Goal: Task Accomplishment & Management: Use online tool/utility

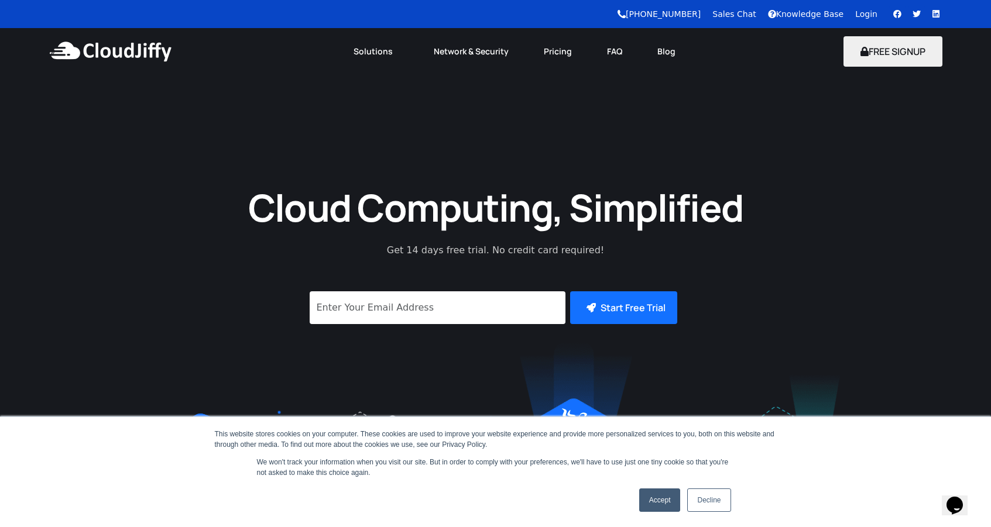
click at [869, 16] on link "Login" at bounding box center [866, 13] width 22 height 9
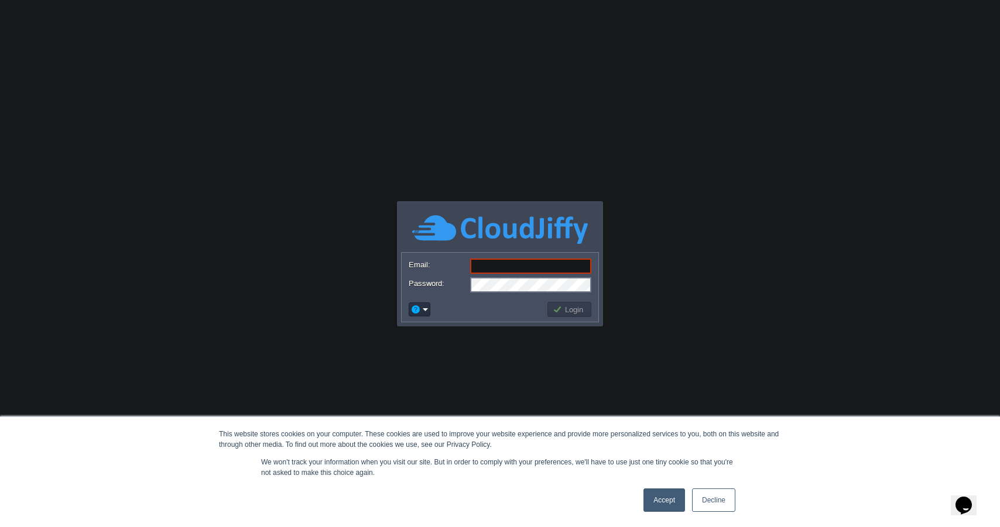
click at [660, 503] on link "Accept" at bounding box center [664, 500] width 42 height 23
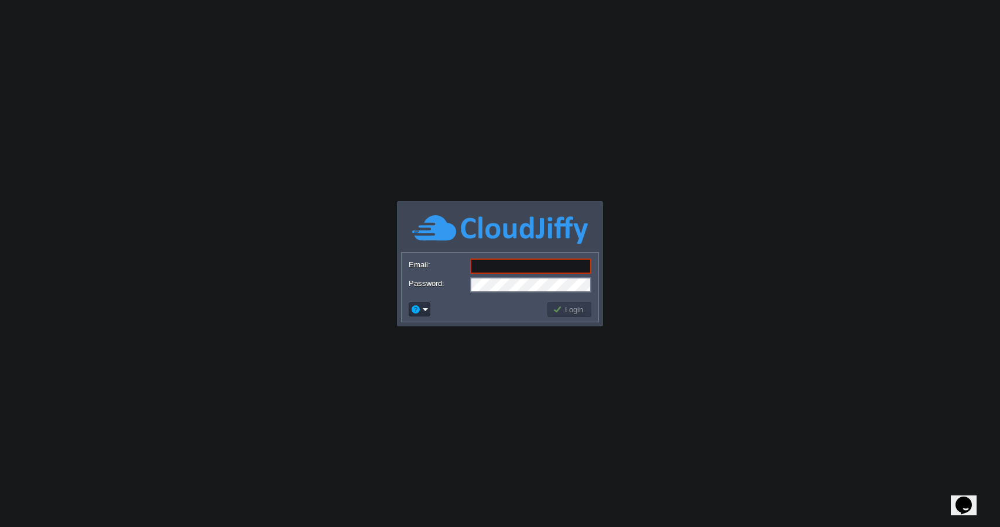
click at [547, 272] on input "Email:" at bounding box center [530, 266] width 121 height 15
type input "subhash.s@codilar.com"
click at [555, 307] on button "Login" at bounding box center [570, 309] width 34 height 11
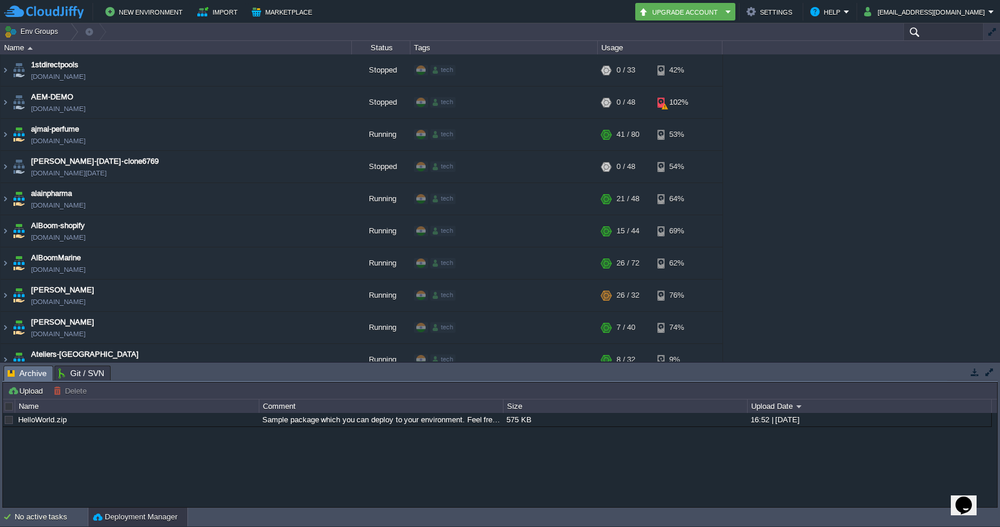
click at [937, 29] on input "text" at bounding box center [943, 31] width 80 height 17
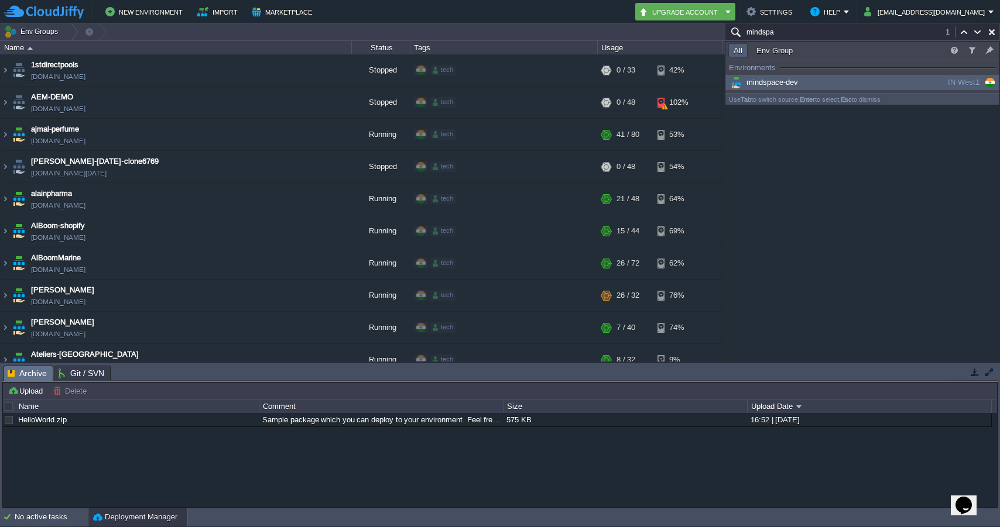
type input "mindspa"
click at [793, 79] on span "mindspace-dev" at bounding box center [763, 82] width 70 height 9
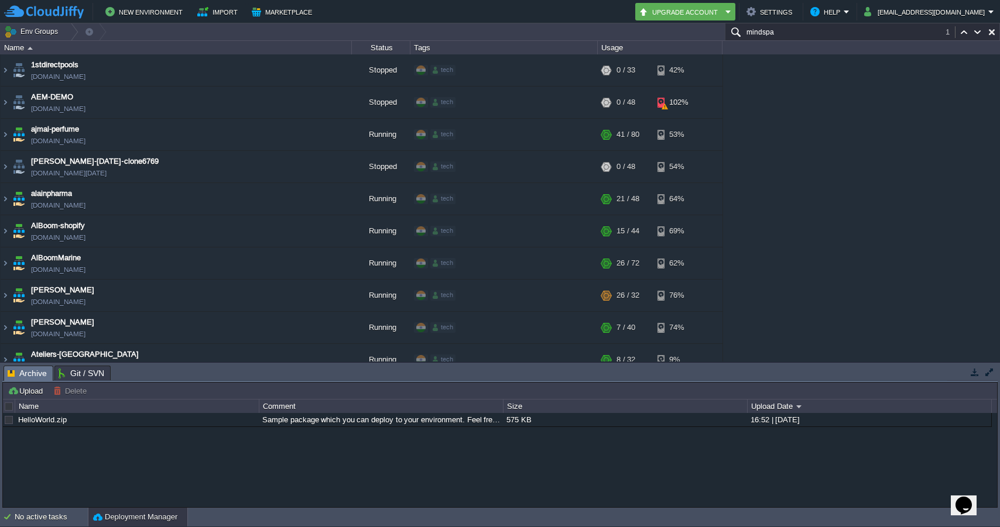
scroll to position [2388, 0]
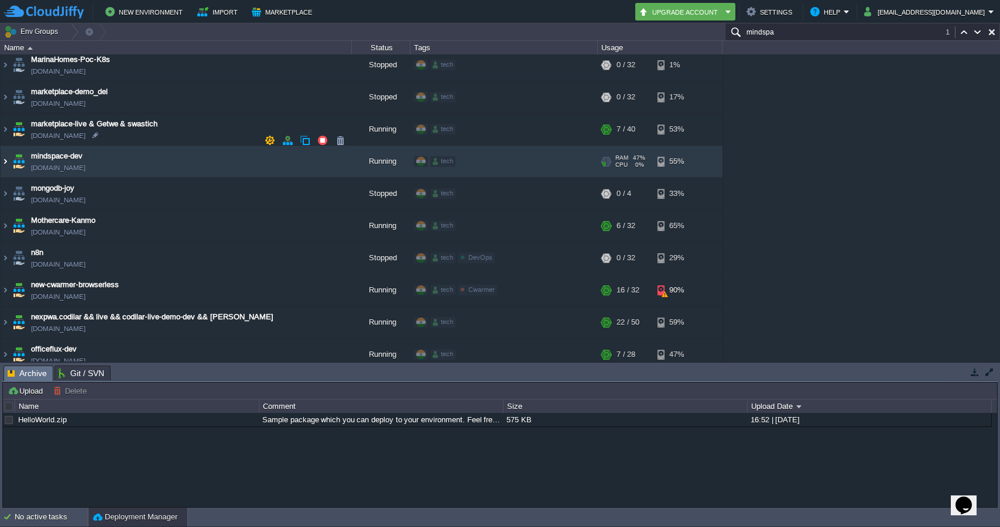
click at [5, 146] on img at bounding box center [5, 162] width 9 height 32
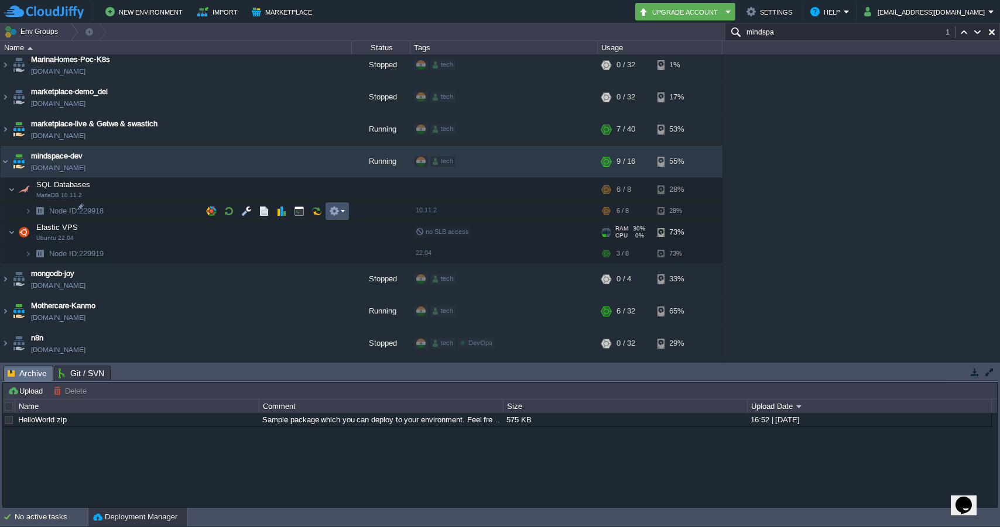
click at [337, 206] on button "button" at bounding box center [334, 211] width 11 height 11
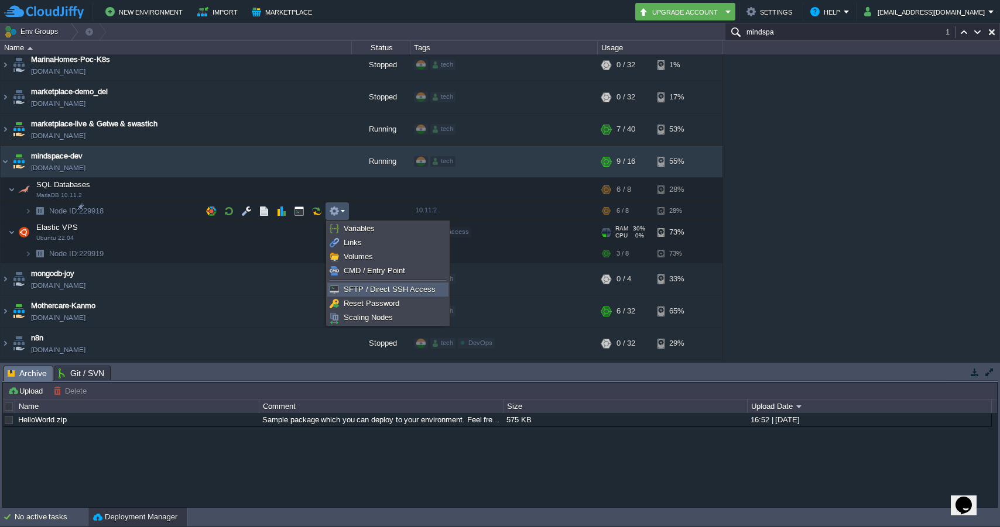
click at [354, 290] on span "SFTP / Direct SSH Access" at bounding box center [390, 289] width 92 height 9
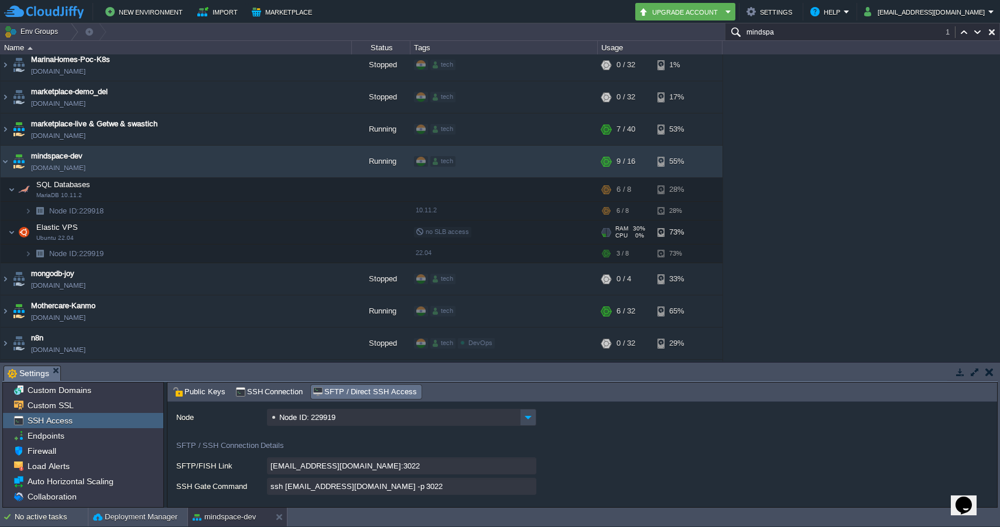
scroll to position [43, 0]
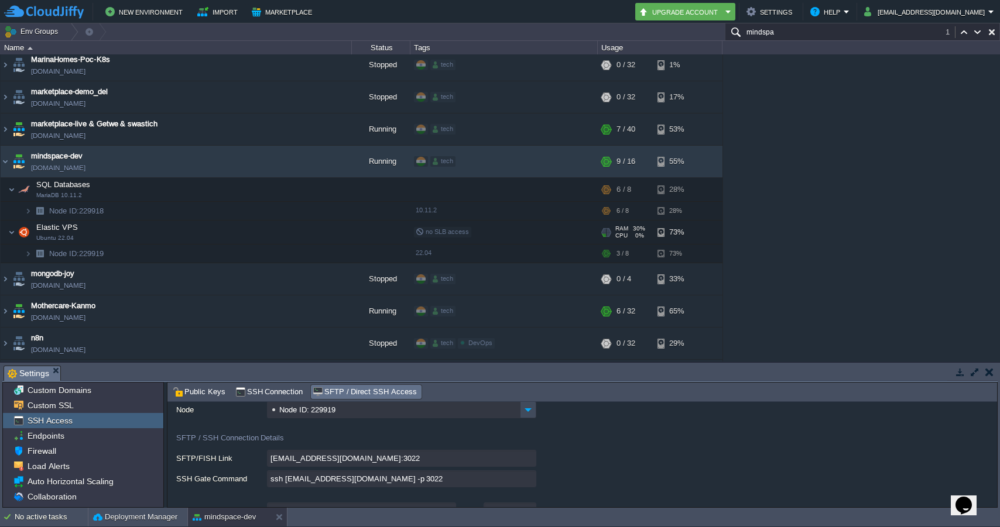
click at [529, 485] on input "ssh 229919-14222@gate.cloudjiffy.com -p 3022" at bounding box center [401, 479] width 269 height 17
